Goal: Transaction & Acquisition: Purchase product/service

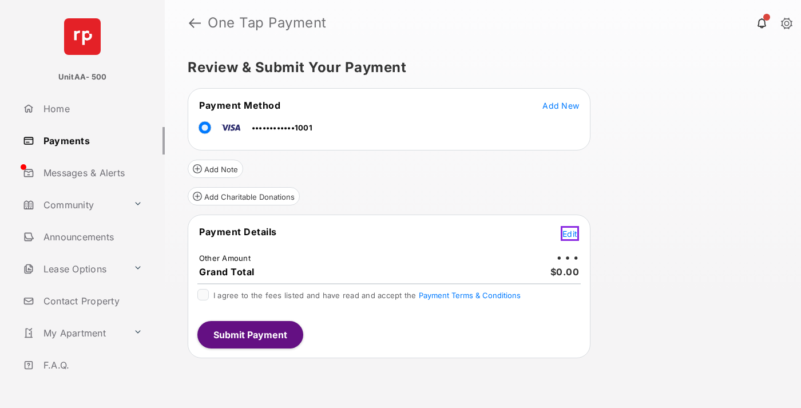
click at [571, 232] on span "Edit" at bounding box center [569, 234] width 15 height 10
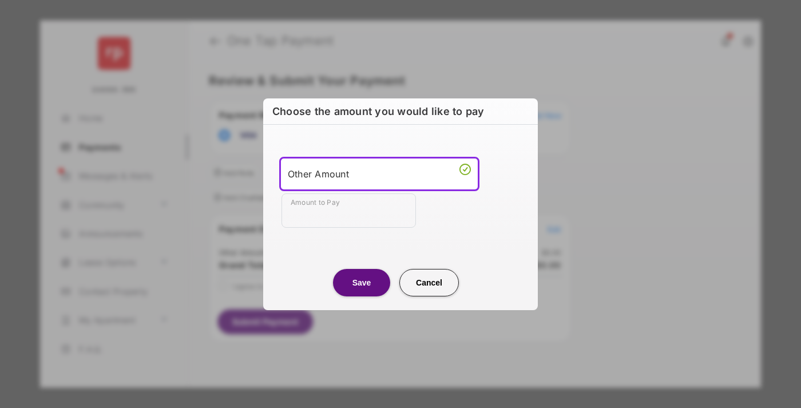
click at [379, 173] on div "Other Amount" at bounding box center [379, 173] width 183 height 17
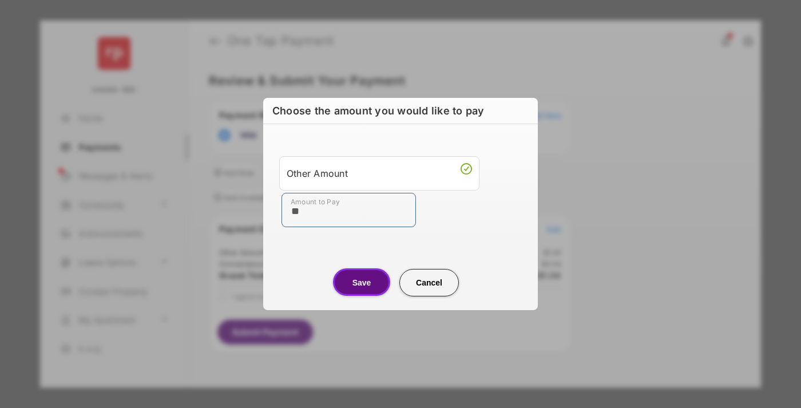
type input "**"
click at [362, 282] on button "Save" at bounding box center [361, 281] width 57 height 27
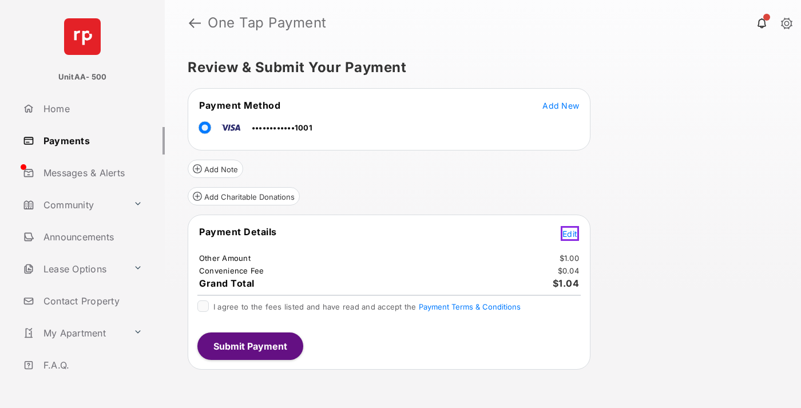
click at [571, 232] on span "Edit" at bounding box center [569, 234] width 15 height 10
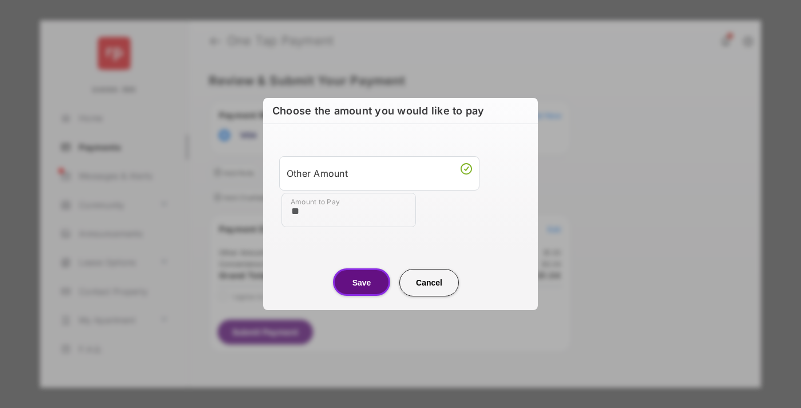
click at [362, 282] on button "Save" at bounding box center [361, 281] width 57 height 27
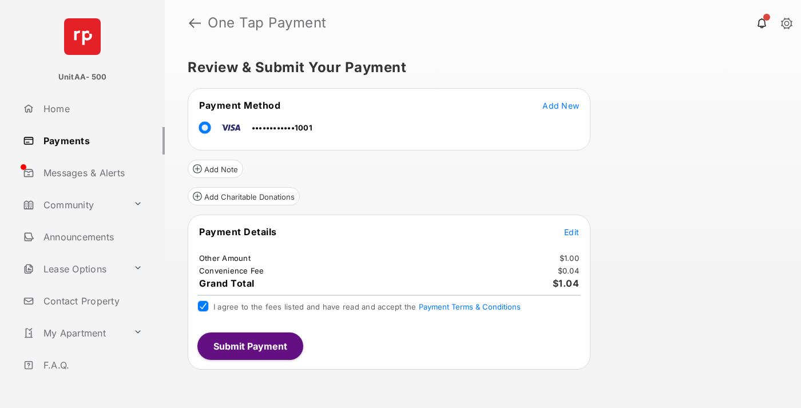
click at [249, 346] on button "Submit Payment" at bounding box center [250, 345] width 106 height 27
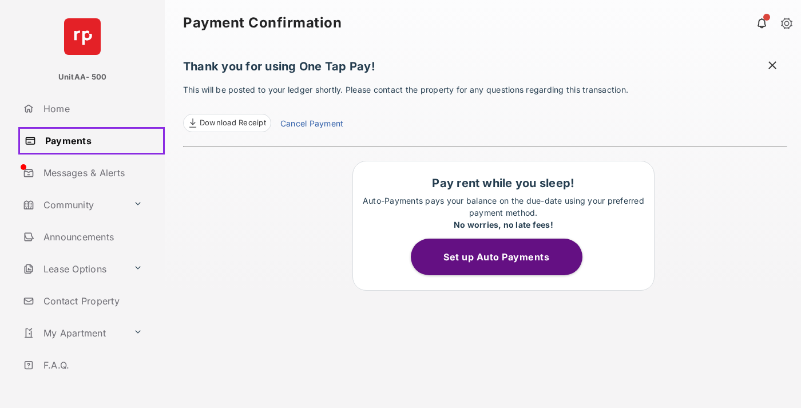
click at [89, 140] on link "Payments" at bounding box center [91, 140] width 146 height 27
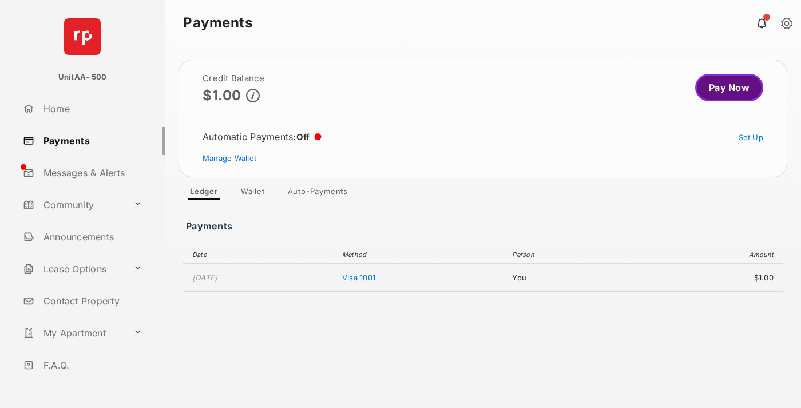
click at [724, 88] on link "Pay Now" at bounding box center [729, 87] width 68 height 27
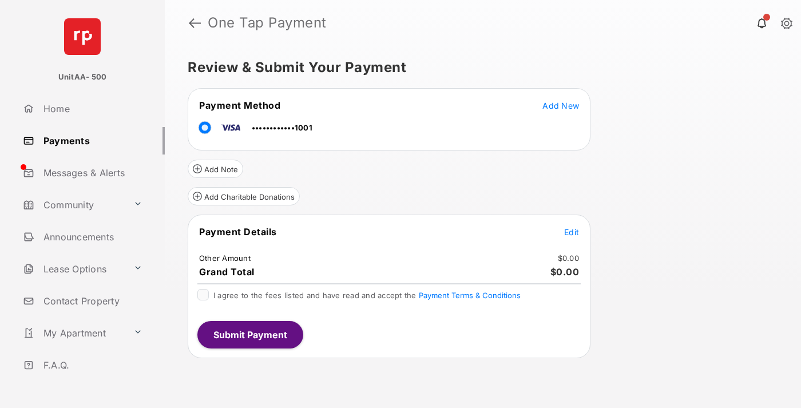
click at [571, 232] on span "Edit" at bounding box center [571, 232] width 15 height 10
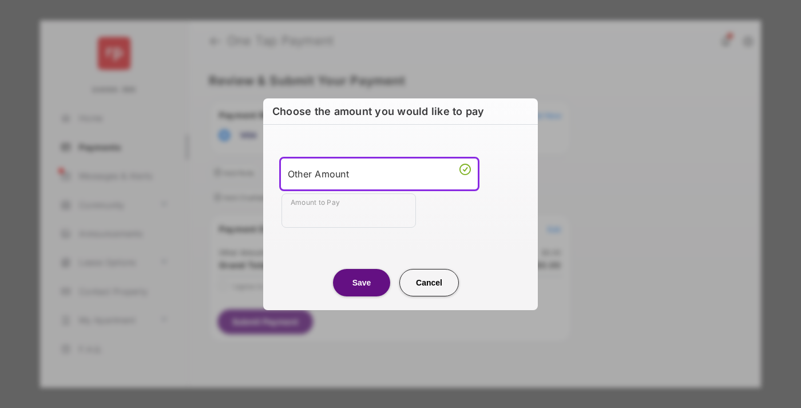
click at [379, 173] on div "Other Amount" at bounding box center [379, 173] width 183 height 17
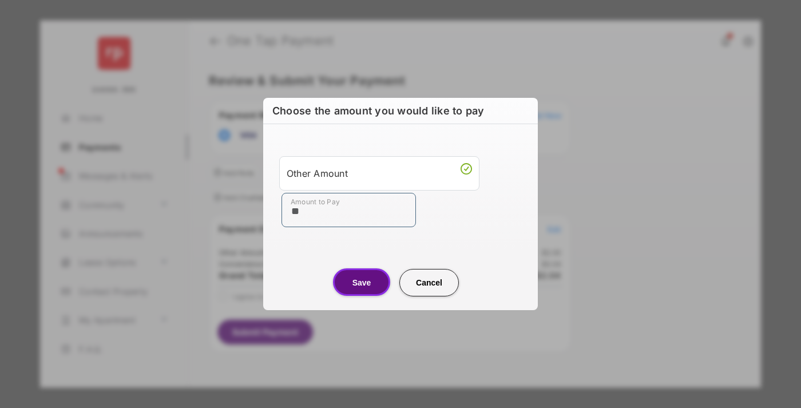
type input "**"
click at [362, 282] on button "Save" at bounding box center [361, 281] width 57 height 27
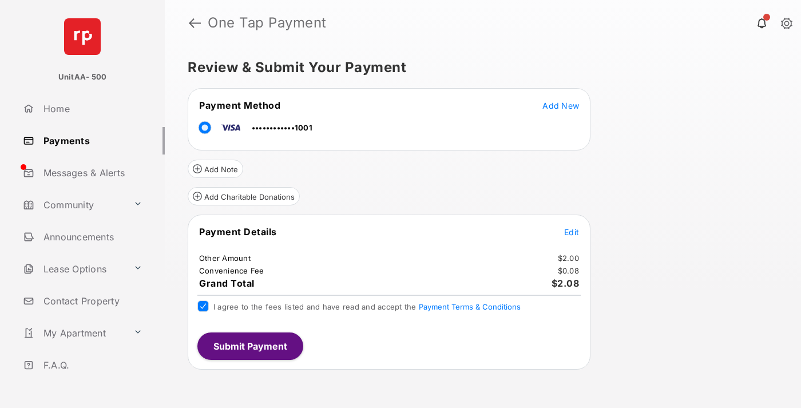
click at [249, 346] on button "Submit Payment" at bounding box center [250, 345] width 106 height 27
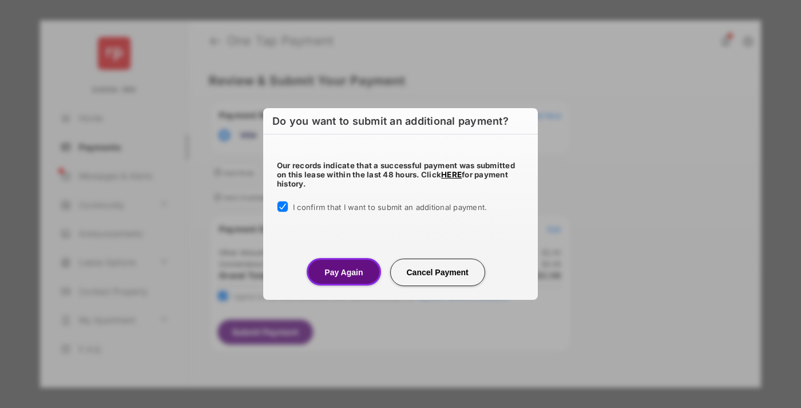
click at [343, 272] on button "Pay Again" at bounding box center [344, 271] width 74 height 27
